Goal: Task Accomplishment & Management: Complete application form

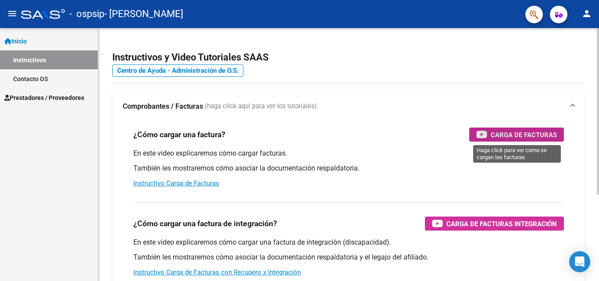
click at [500, 135] on span "Carga de Facturas" at bounding box center [524, 134] width 66 height 11
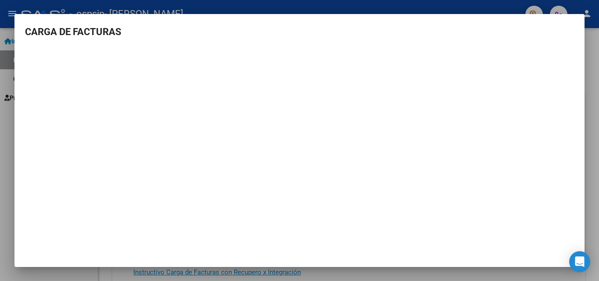
click at [594, 89] on div at bounding box center [299, 140] width 599 height 281
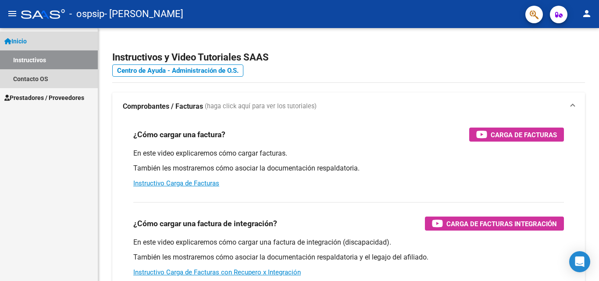
click at [19, 43] on span "Inicio" at bounding box center [15, 41] width 22 height 10
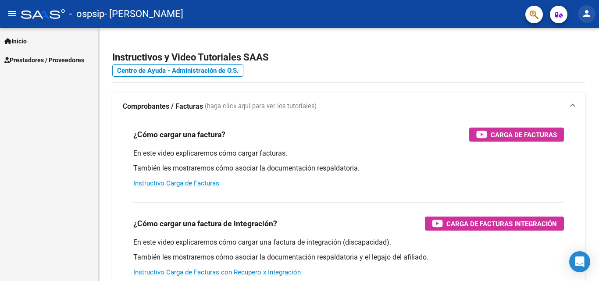
click at [589, 11] on mat-icon "person" at bounding box center [586, 13] width 11 height 11
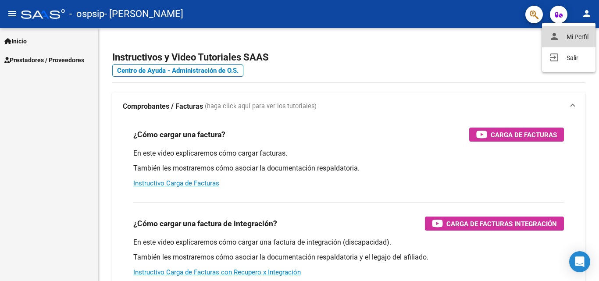
click at [572, 42] on button "person Mi Perfil" at bounding box center [568, 36] width 53 height 21
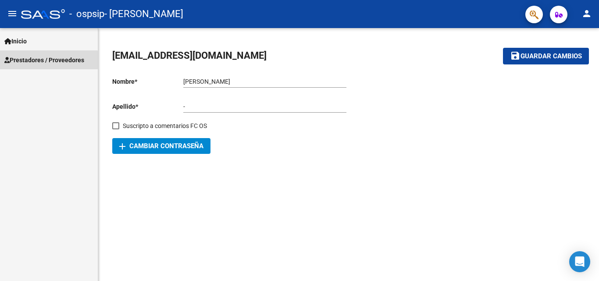
click at [46, 66] on link "Prestadores / Proveedores" at bounding box center [49, 59] width 98 height 19
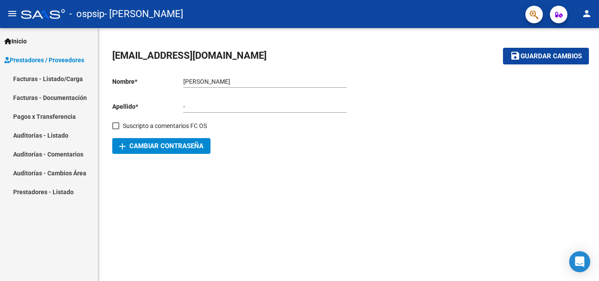
click at [49, 78] on link "Facturas - Listado/Carga" at bounding box center [49, 78] width 98 height 19
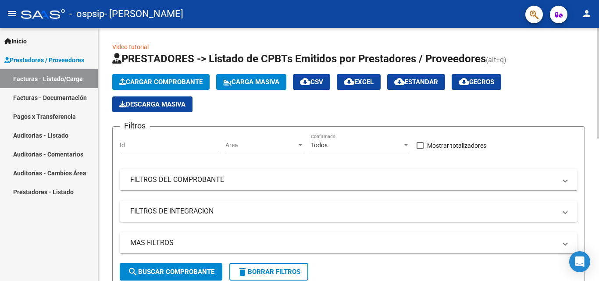
click at [181, 83] on span "Cargar Comprobante" at bounding box center [160, 82] width 83 height 8
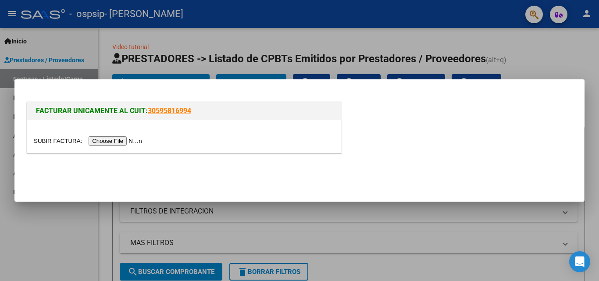
click at [113, 139] on input "file" at bounding box center [89, 140] width 111 height 9
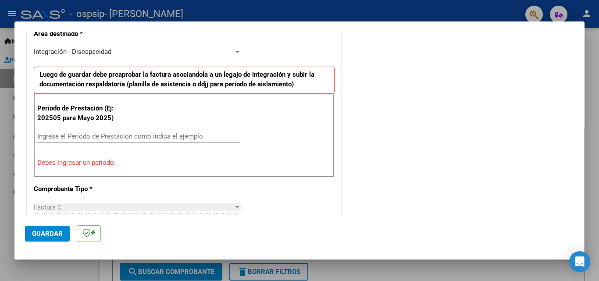
scroll to position [219, 0]
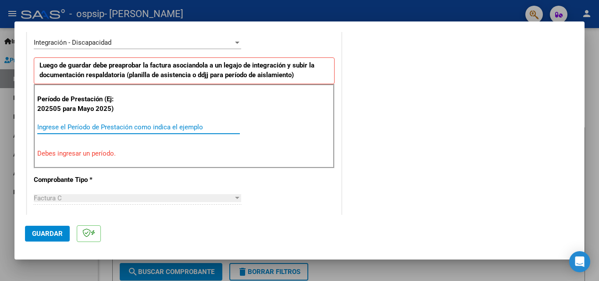
click at [89, 126] on input "Ingrese el Período de Prestación como indica el ejemplo" at bounding box center [138, 127] width 203 height 8
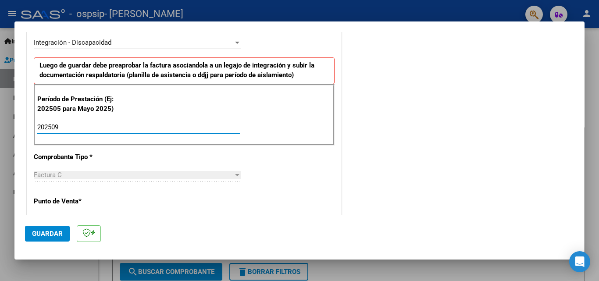
type input "202509"
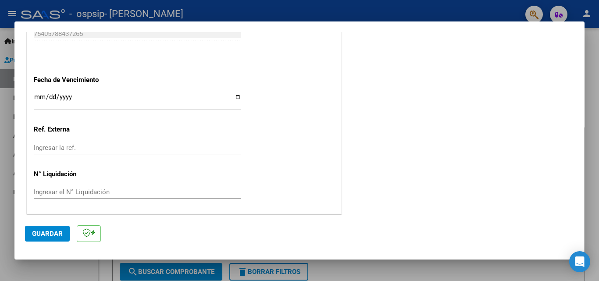
scroll to position [589, 0]
click at [52, 236] on span "Guardar" at bounding box center [47, 234] width 31 height 8
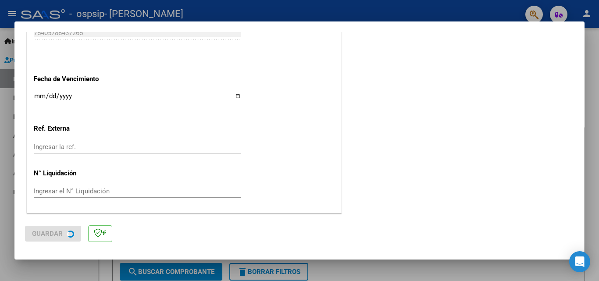
scroll to position [0, 0]
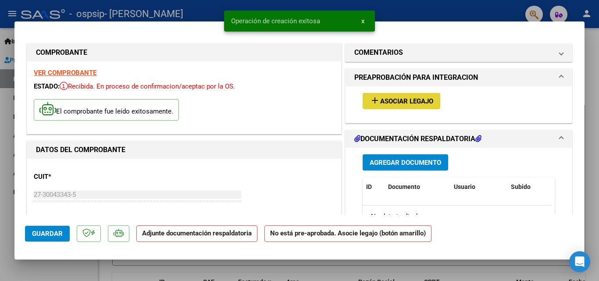
click at [396, 98] on span "Asociar Legajo" at bounding box center [406, 101] width 53 height 8
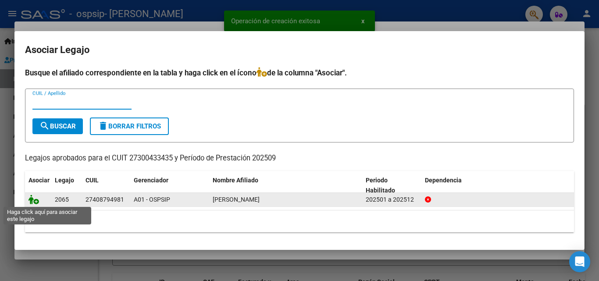
click at [36, 199] on icon at bounding box center [34, 200] width 11 height 10
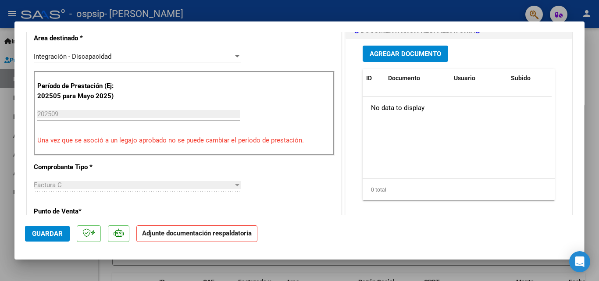
scroll to position [175, 0]
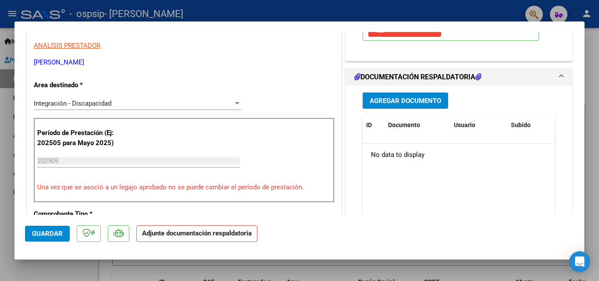
click at [399, 100] on span "Agregar Documento" at bounding box center [405, 101] width 71 height 8
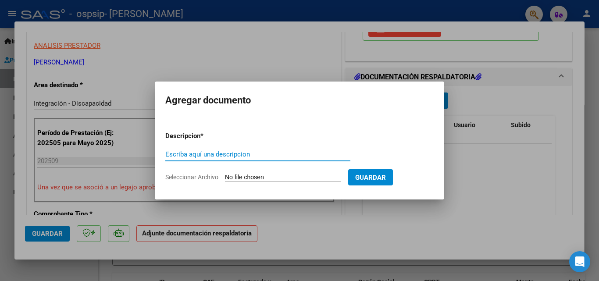
click at [219, 153] on input "Escriba aquí una descripcion" at bounding box center [257, 154] width 185 height 8
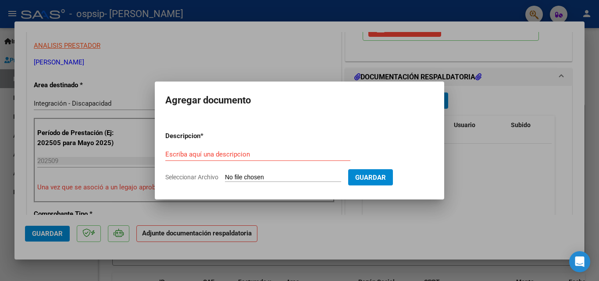
click at [242, 178] on input "Seleccionar Archivo" at bounding box center [283, 178] width 116 height 8
type input "C:\fakepath\AUTORIZACION 2025.pdf"
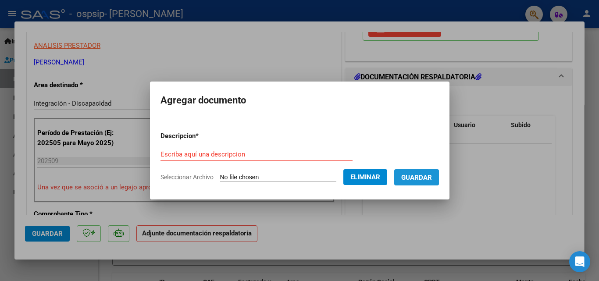
click at [423, 178] on span "Guardar" at bounding box center [416, 178] width 31 height 8
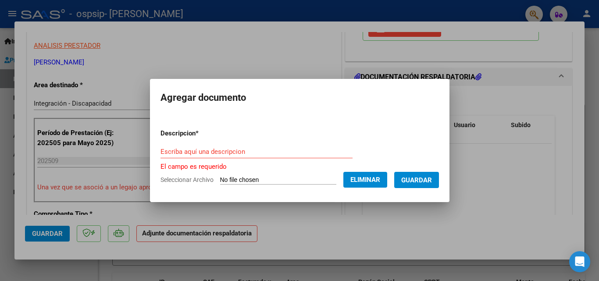
click at [284, 149] on input "Escriba aquí una descripcion" at bounding box center [256, 152] width 192 height 8
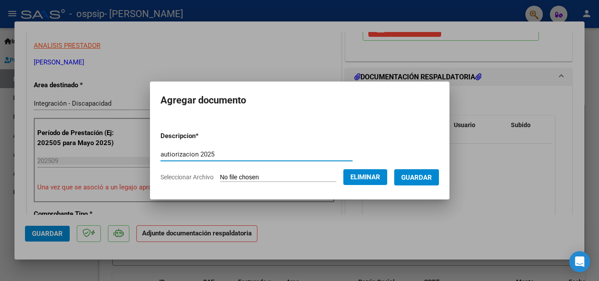
type input "autiorizacion 2025"
click at [424, 177] on span "Guardar" at bounding box center [416, 178] width 31 height 8
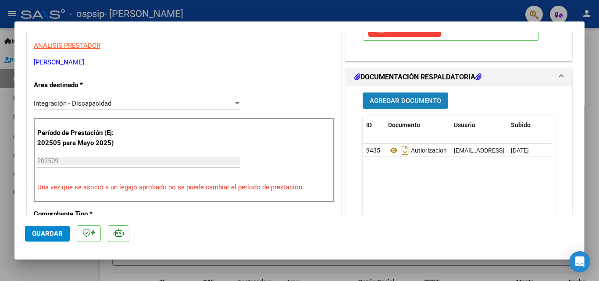
click at [415, 101] on span "Agregar Documento" at bounding box center [405, 101] width 71 height 8
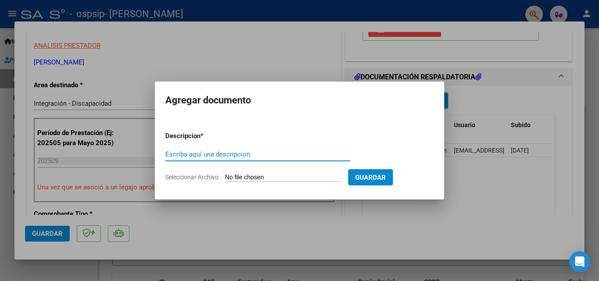
click at [252, 175] on input "Seleccionar Archivo" at bounding box center [283, 178] width 116 height 8
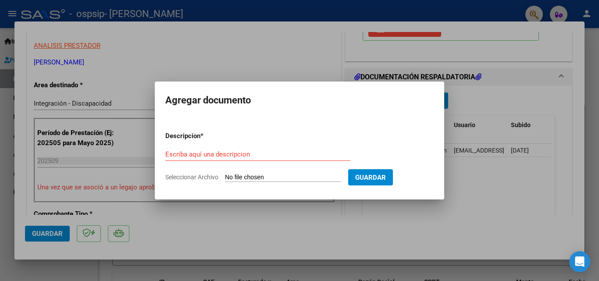
type input "C:\fakepath\WhatsApp Image [DATE] 7.07.03 PM.pdf"
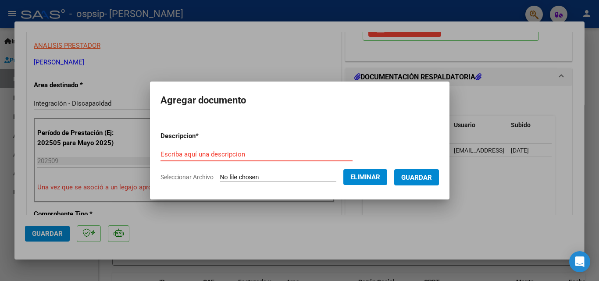
click at [234, 149] on div "Escriba aquí una descripcion" at bounding box center [256, 154] width 192 height 13
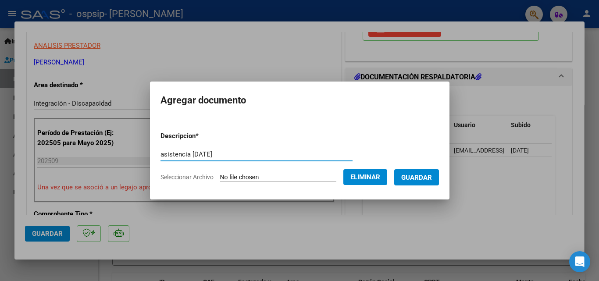
type input "asistencia [DATE]"
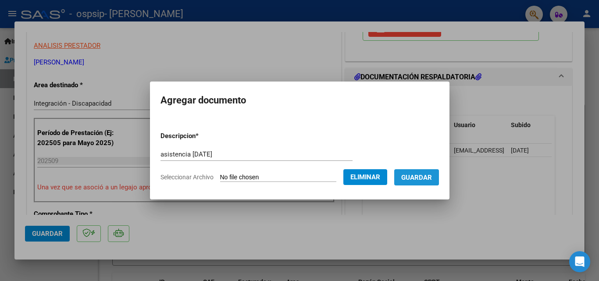
click at [432, 177] on span "Guardar" at bounding box center [416, 178] width 31 height 8
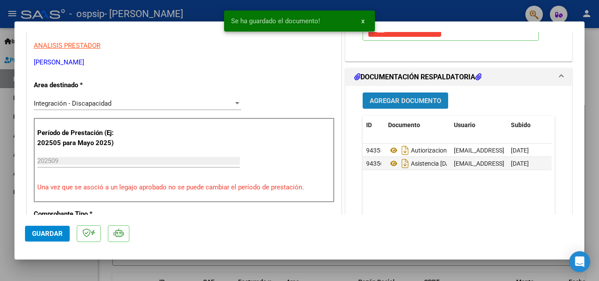
click at [396, 104] on span "Agregar Documento" at bounding box center [405, 101] width 71 height 8
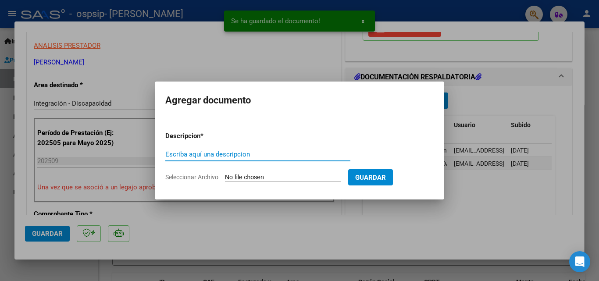
click at [279, 155] on input "Escriba aquí una descripcion" at bounding box center [257, 154] width 185 height 8
click at [248, 173] on form "Descripcion * Escriba aquí una descripcion Seleccionar Archivo Guardar" at bounding box center [299, 157] width 268 height 64
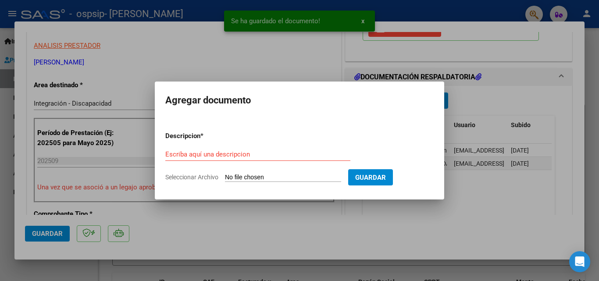
click at [252, 180] on input "Seleccionar Archivo" at bounding box center [283, 178] width 116 height 8
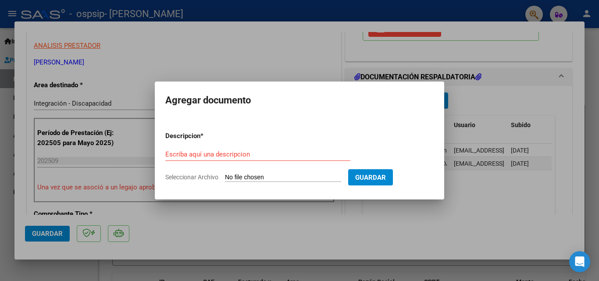
type input "C:\fakepath\CUD.pdf"
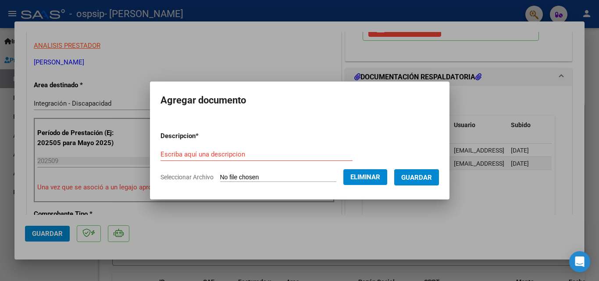
click at [208, 153] on input "Escriba aquí una descripcion" at bounding box center [256, 154] width 192 height 8
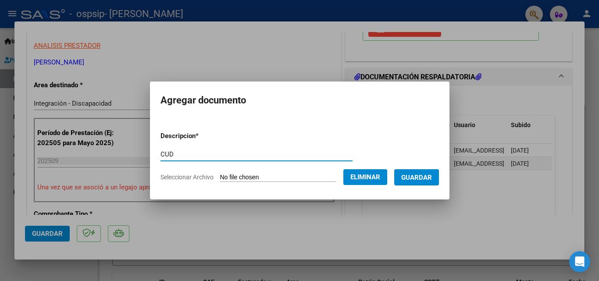
type input "CUD"
click at [436, 182] on button "Guardar" at bounding box center [416, 177] width 45 height 16
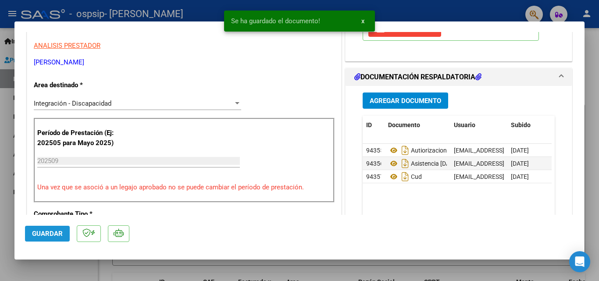
click at [41, 239] on button "Guardar" at bounding box center [47, 234] width 45 height 16
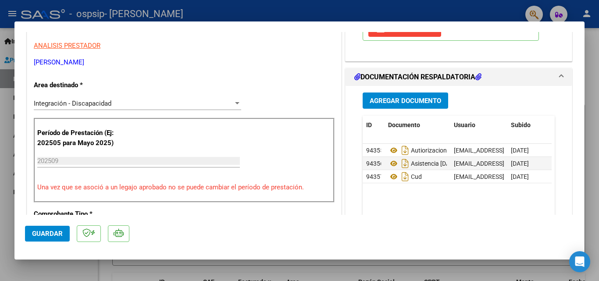
click at [234, 25] on mat-dialog-container "COMPROBANTE VER COMPROBANTE ESTADO: Recibida. En proceso de confirmacion/acepta…" at bounding box center [299, 140] width 570 height 238
click at [11, 11] on div at bounding box center [299, 140] width 599 height 281
type input "$ 0,00"
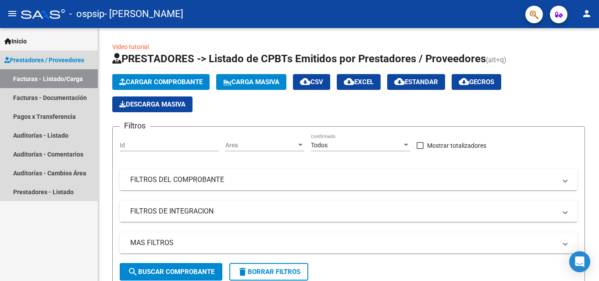
click at [32, 56] on span "Prestadores / Proveedores" at bounding box center [44, 60] width 80 height 10
